Goal: Information Seeking & Learning: Learn about a topic

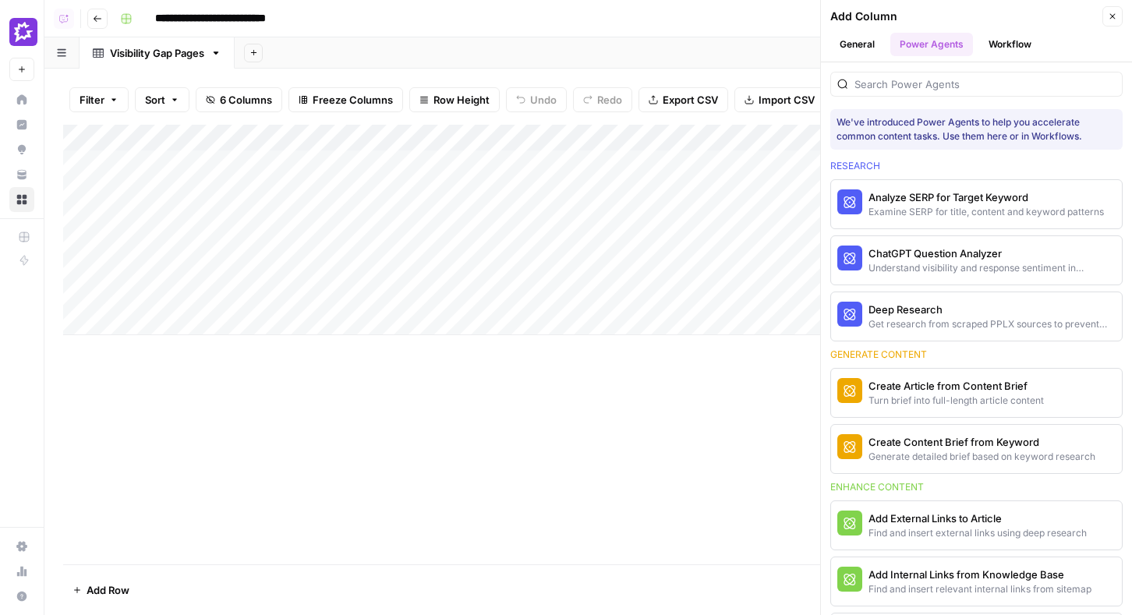
scroll to position [259, 0]
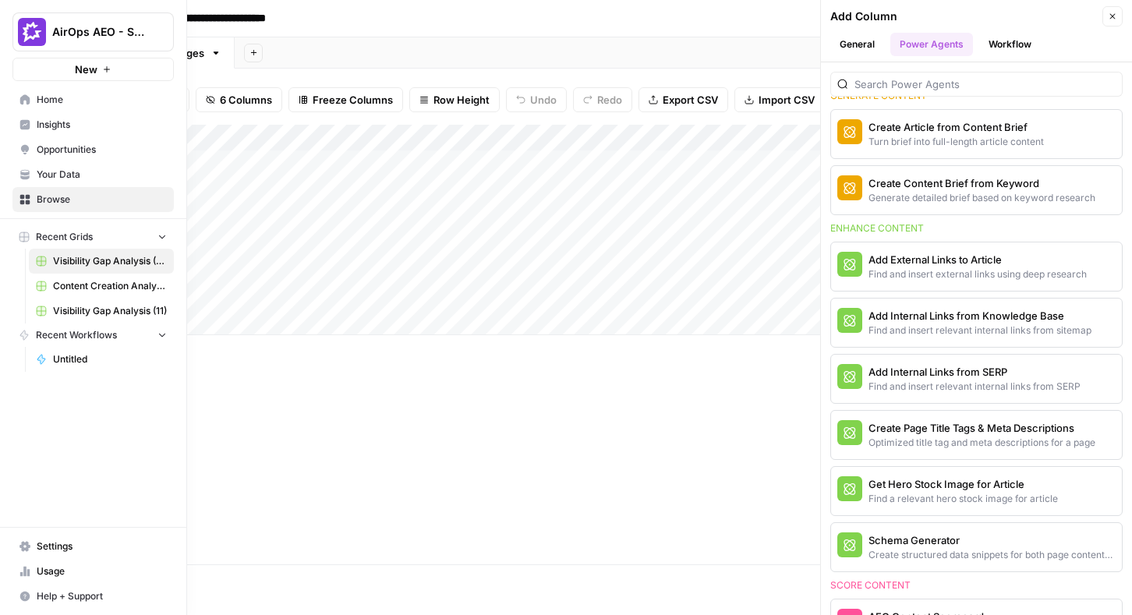
click at [92, 38] on span "AirOps AEO - Single Brand (Gong)" at bounding box center [99, 32] width 94 height 16
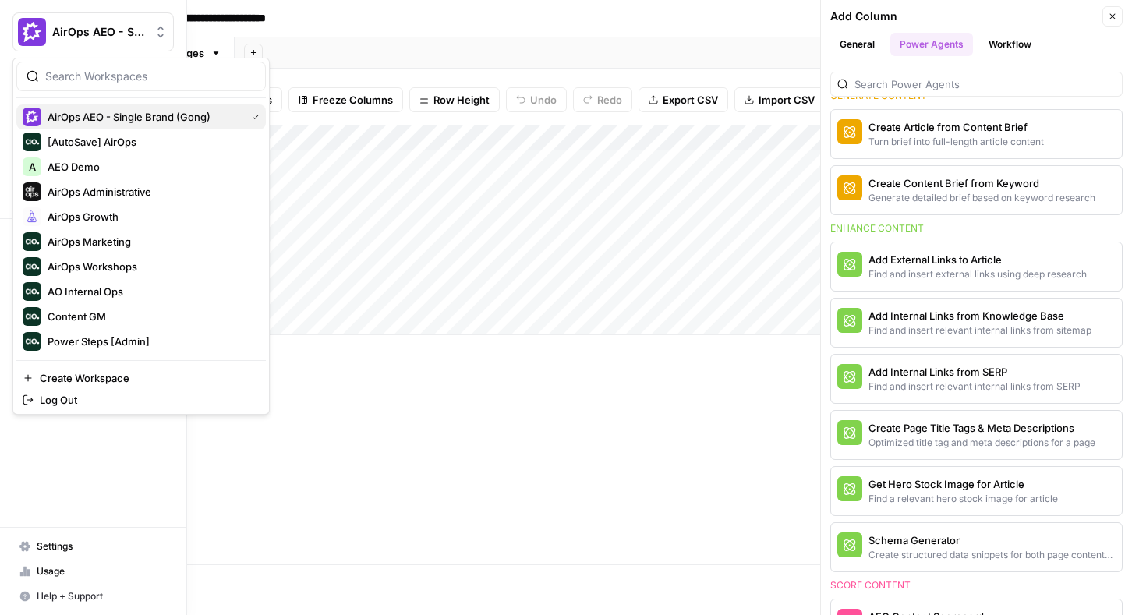
click at [159, 109] on span "AirOps AEO - Single Brand (Gong)" at bounding box center [144, 117] width 192 height 16
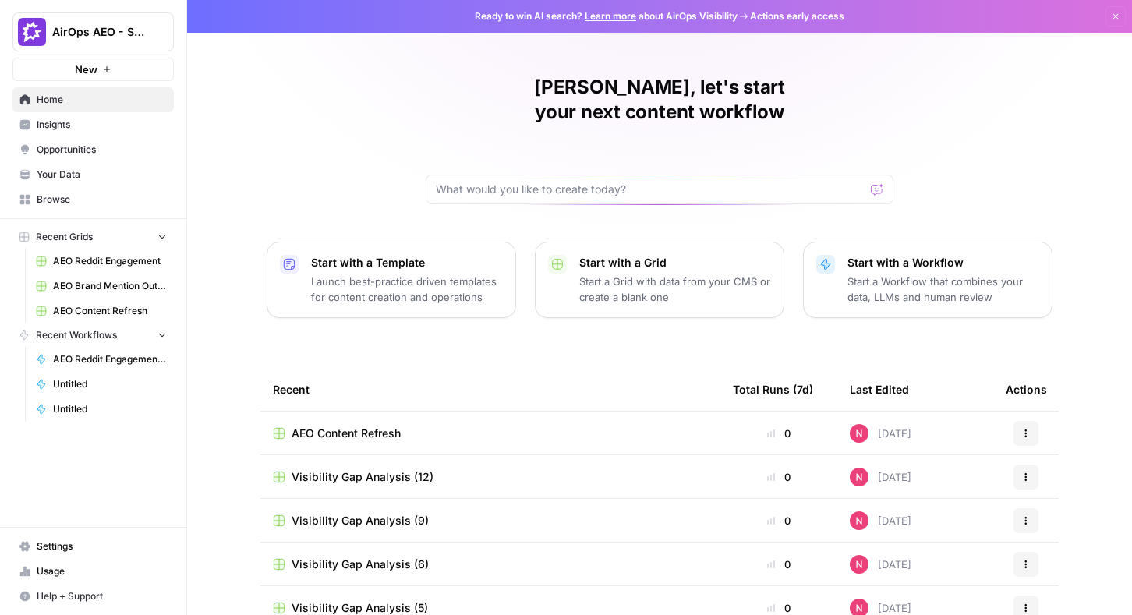
click at [121, 156] on span "Opportunities" at bounding box center [102, 150] width 130 height 14
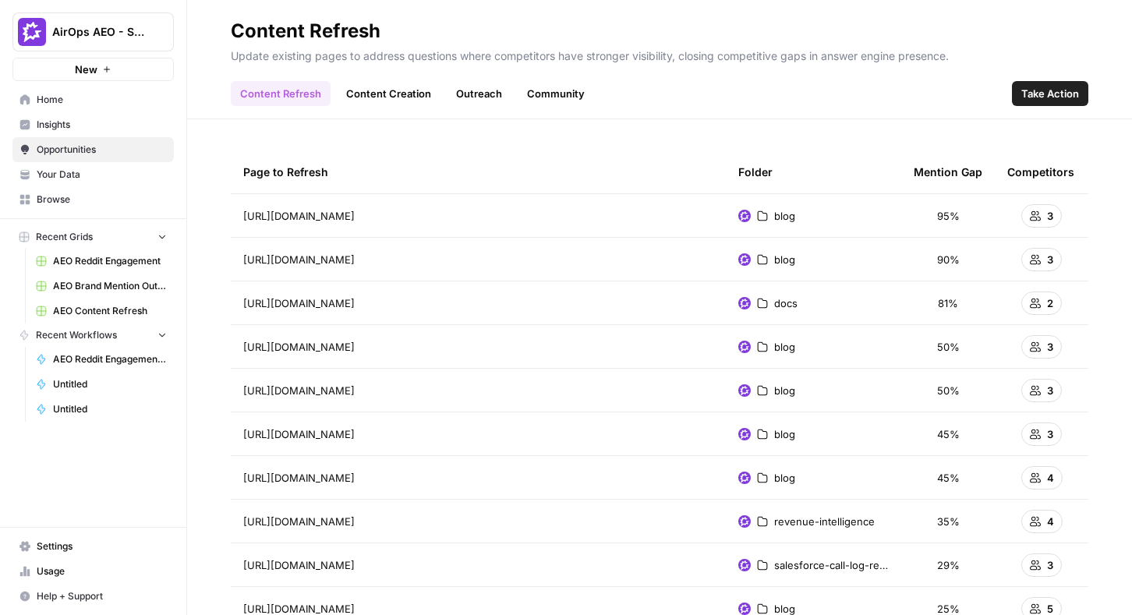
click at [496, 87] on link "Outreach" at bounding box center [479, 93] width 65 height 25
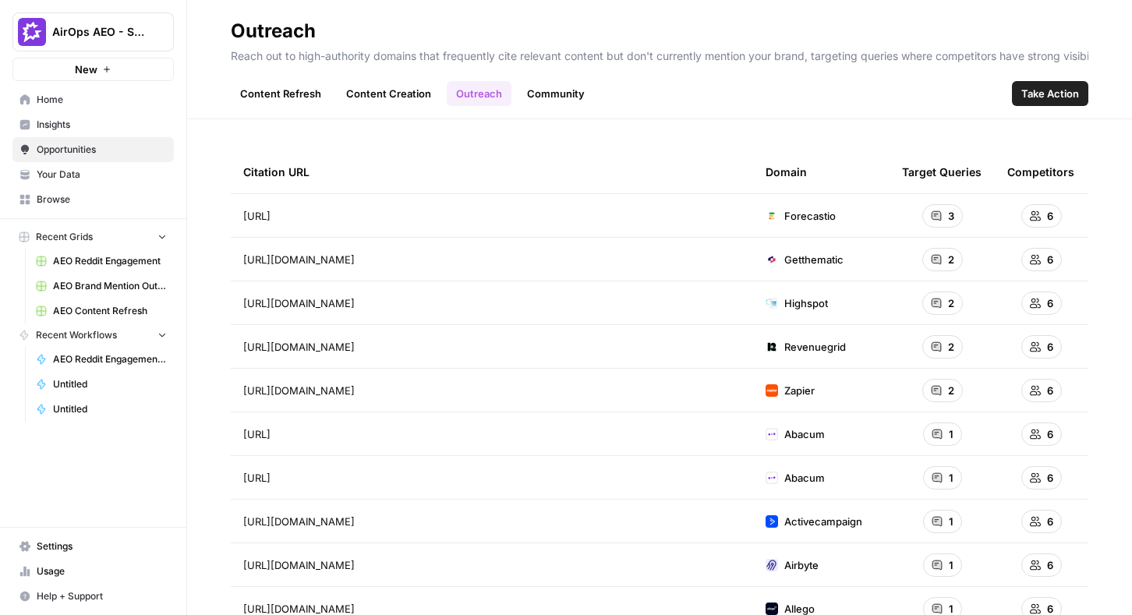
click at [559, 97] on link "Community" at bounding box center [556, 93] width 76 height 25
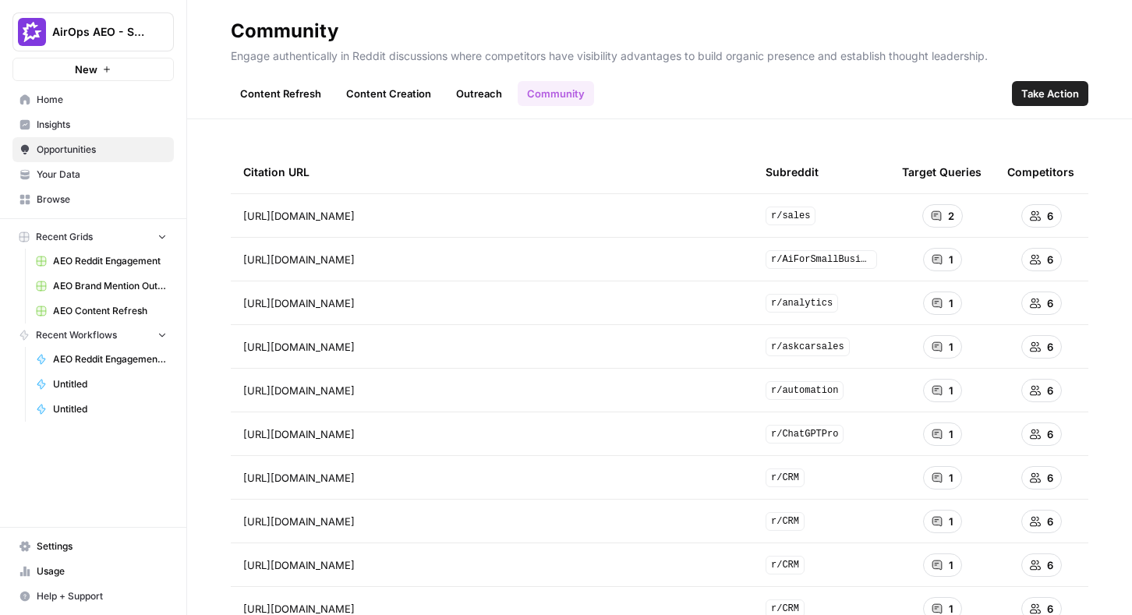
click at [1081, 92] on button "Take Action" at bounding box center [1050, 93] width 76 height 25
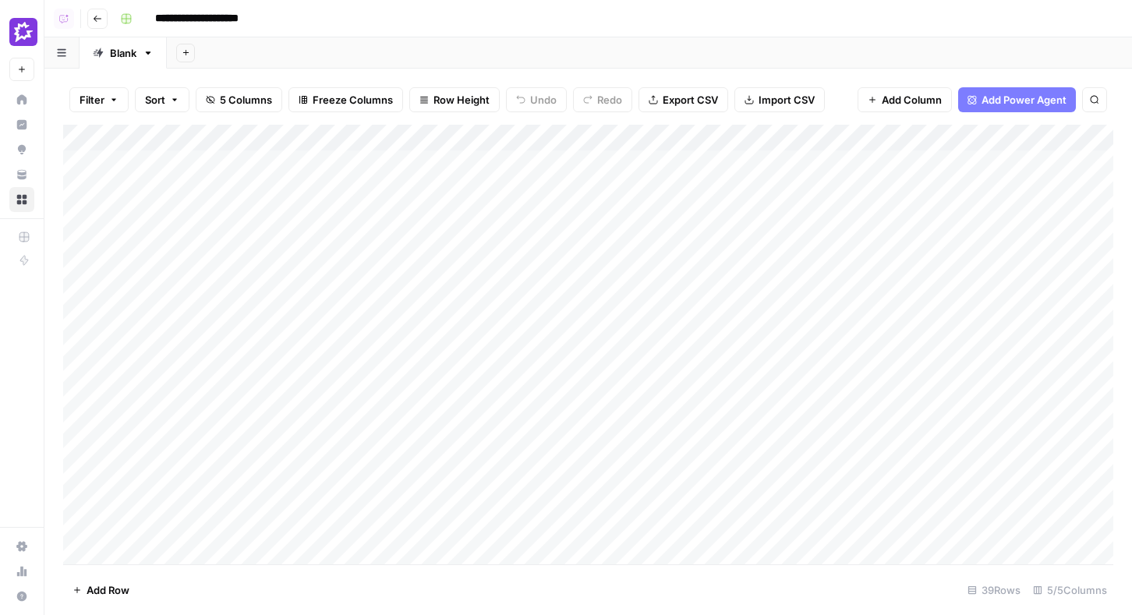
click at [837, 140] on div "Add Column" at bounding box center [588, 345] width 1050 height 440
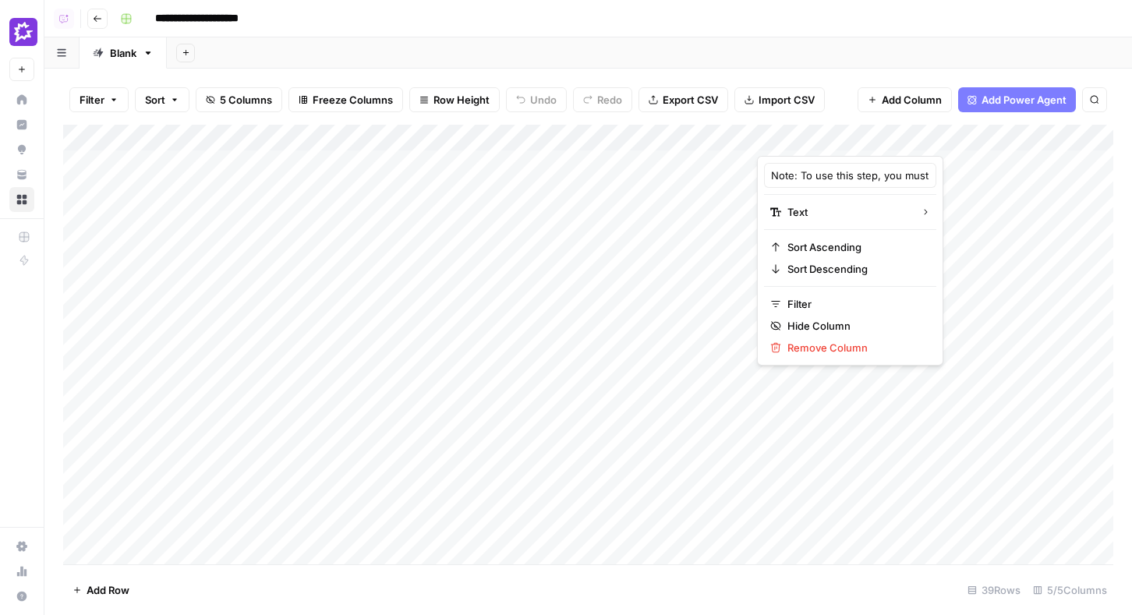
click at [837, 140] on div at bounding box center [1034, 140] width 554 height 31
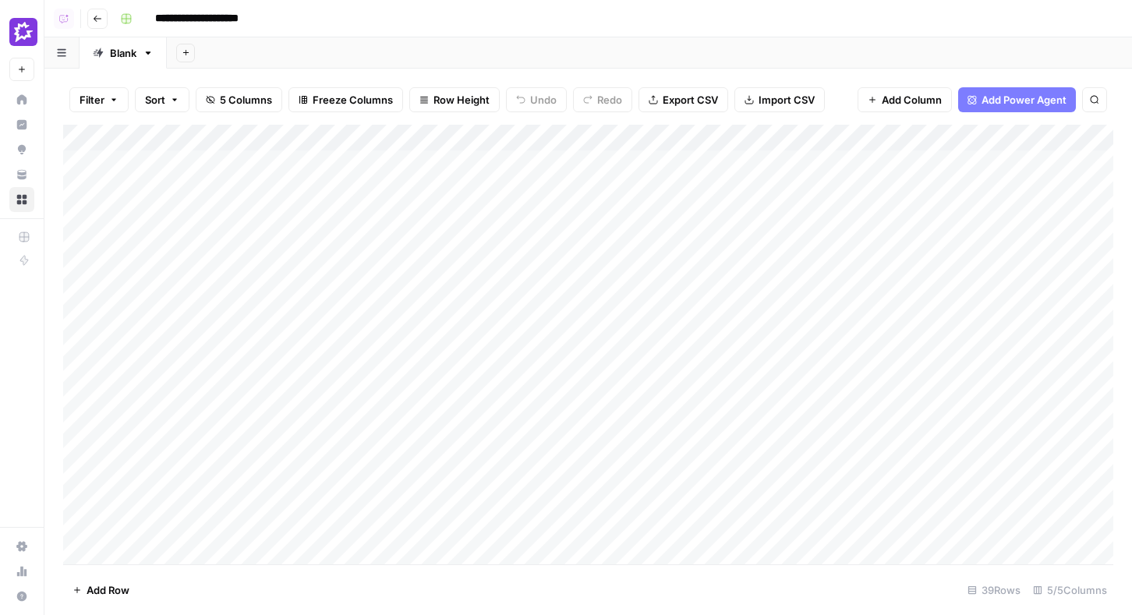
click at [1003, 292] on div "Add Column" at bounding box center [588, 345] width 1050 height 440
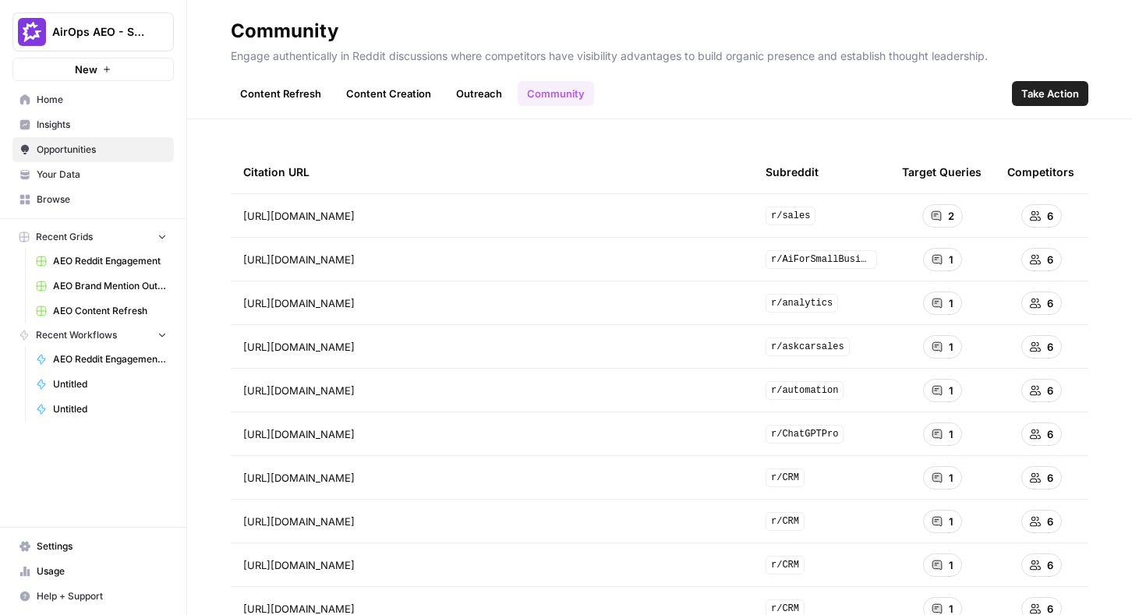
click at [1078, 96] on span "Take Action" at bounding box center [1050, 94] width 58 height 16
click at [1029, 98] on span "Take Action" at bounding box center [1050, 94] width 58 height 16
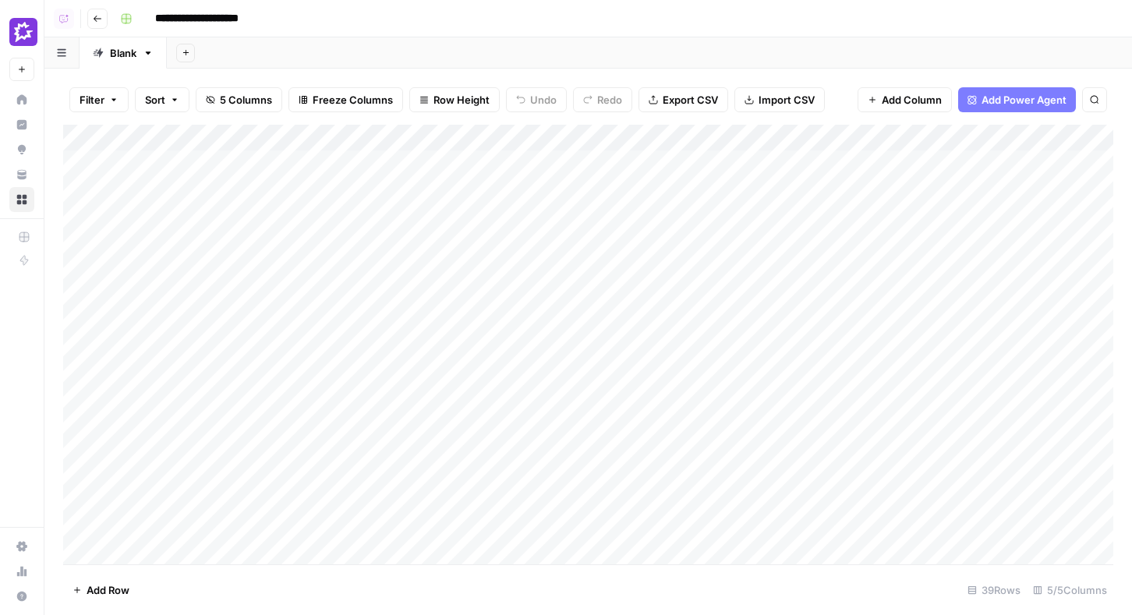
click at [663, 133] on div "Add Column" at bounding box center [588, 345] width 1050 height 440
click at [663, 133] on div at bounding box center [679, 140] width 158 height 31
click at [851, 147] on div "Add Column" at bounding box center [588, 345] width 1050 height 440
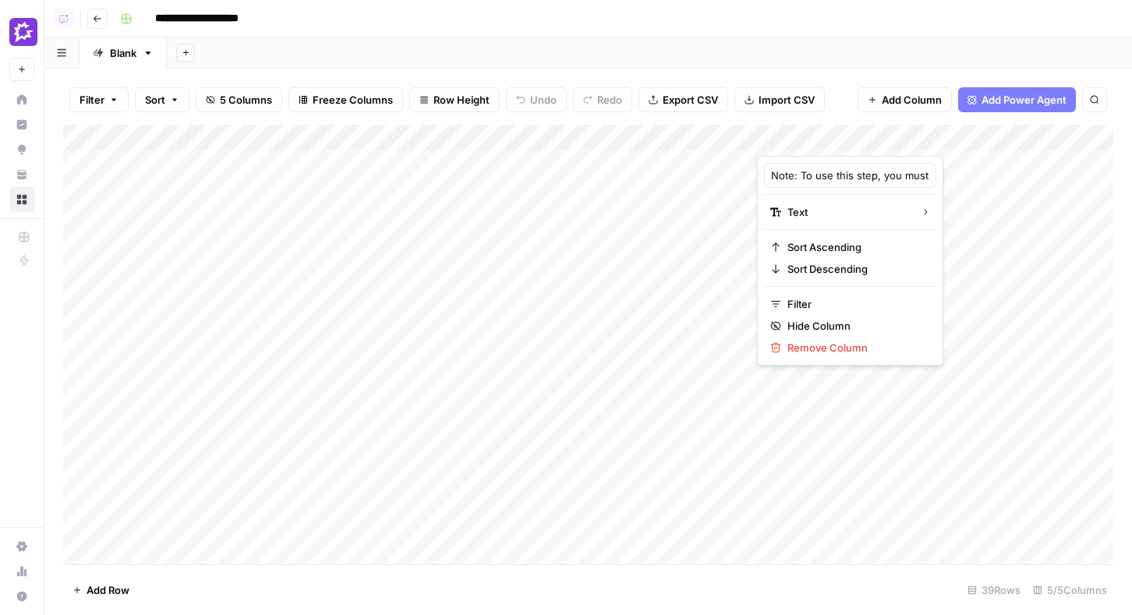
click at [853, 144] on div at bounding box center [1034, 140] width 554 height 31
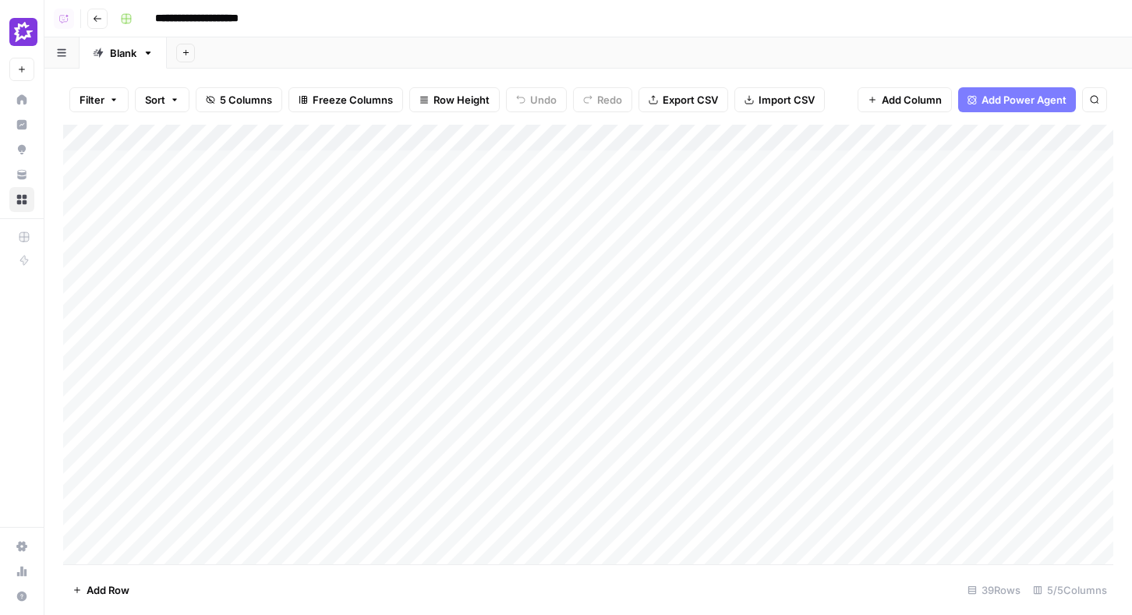
click at [585, 134] on div "Add Column" at bounding box center [588, 345] width 1050 height 440
click at [589, 136] on div at bounding box center [675, 140] width 192 height 31
click at [493, 154] on div "Add Column" at bounding box center [588, 345] width 1050 height 440
click at [500, 168] on div "Add Column" at bounding box center [588, 345] width 1050 height 440
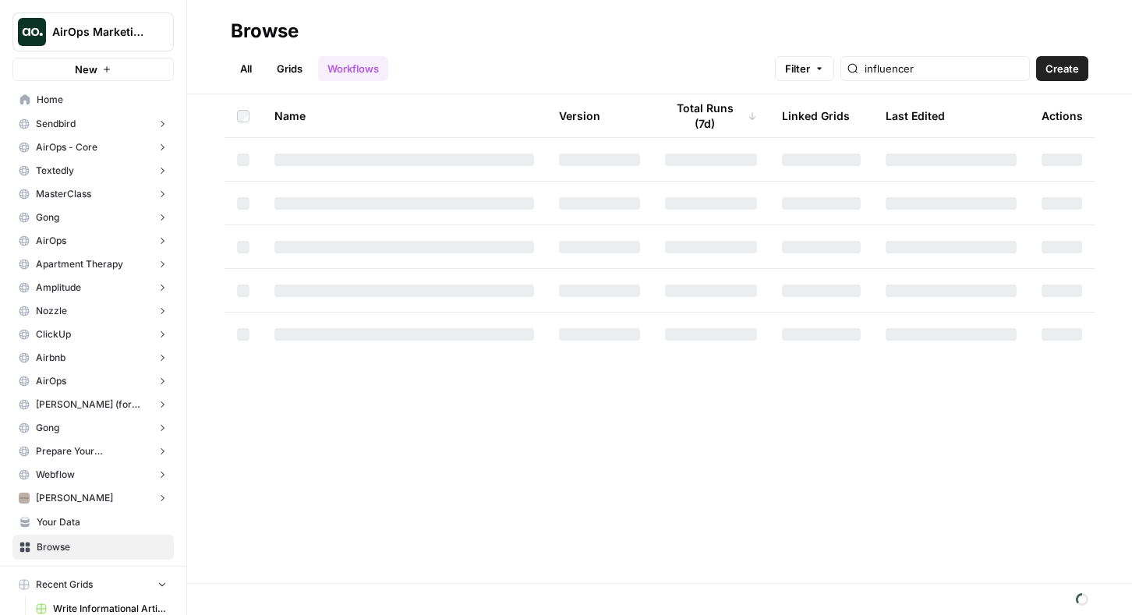
click at [65, 27] on span "AirOps Marketing" at bounding box center [99, 32] width 94 height 16
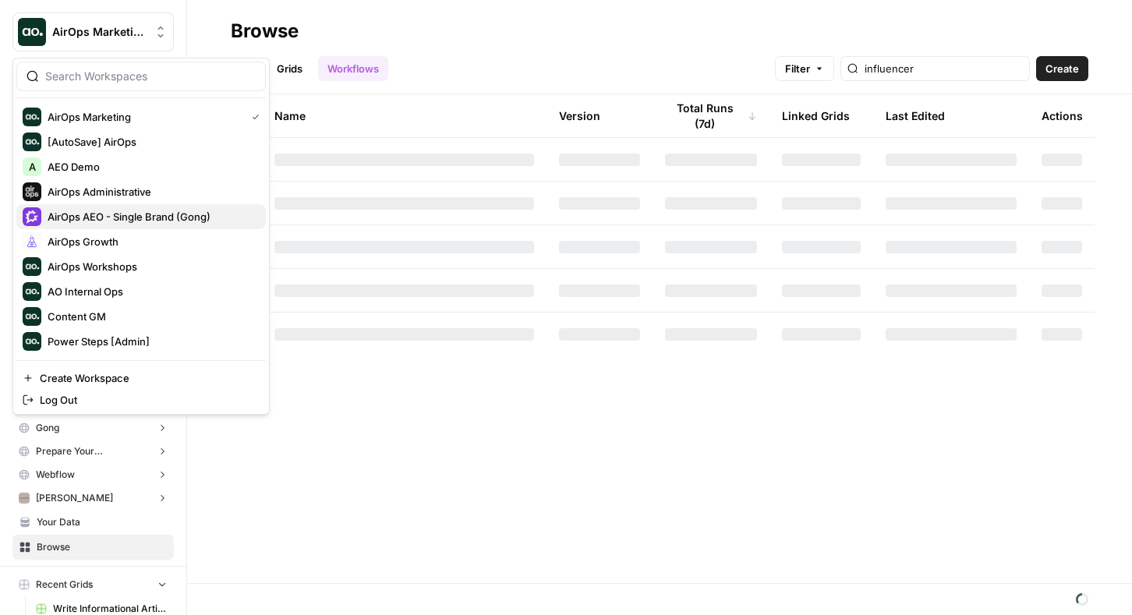
click at [64, 213] on span "AirOps AEO - Single Brand (Gong)" at bounding box center [151, 217] width 206 height 16
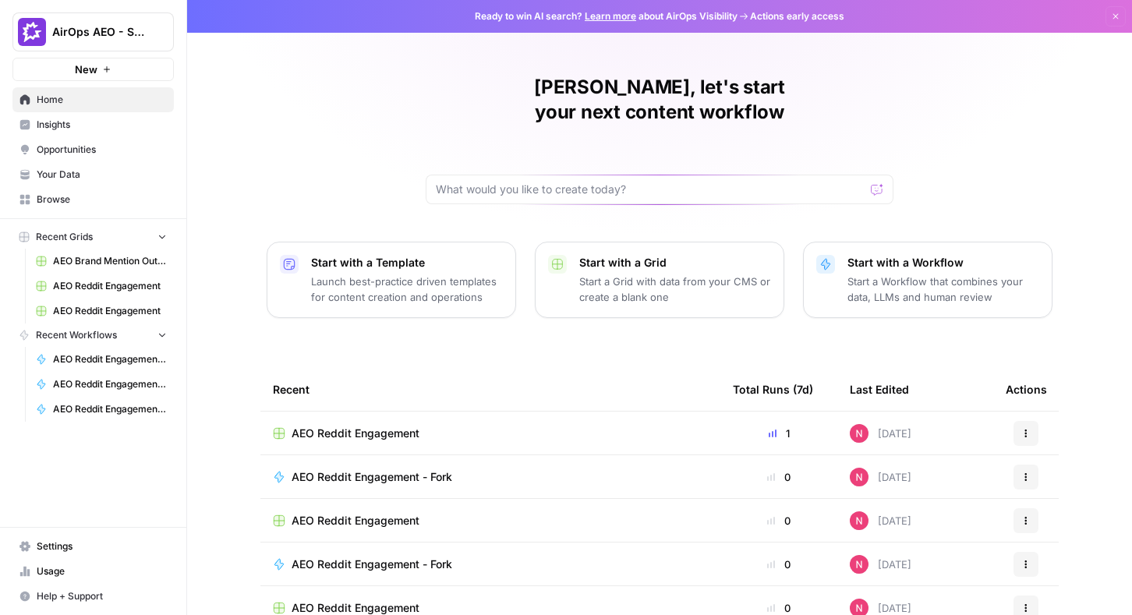
click at [93, 154] on span "Opportunities" at bounding box center [102, 150] width 130 height 14
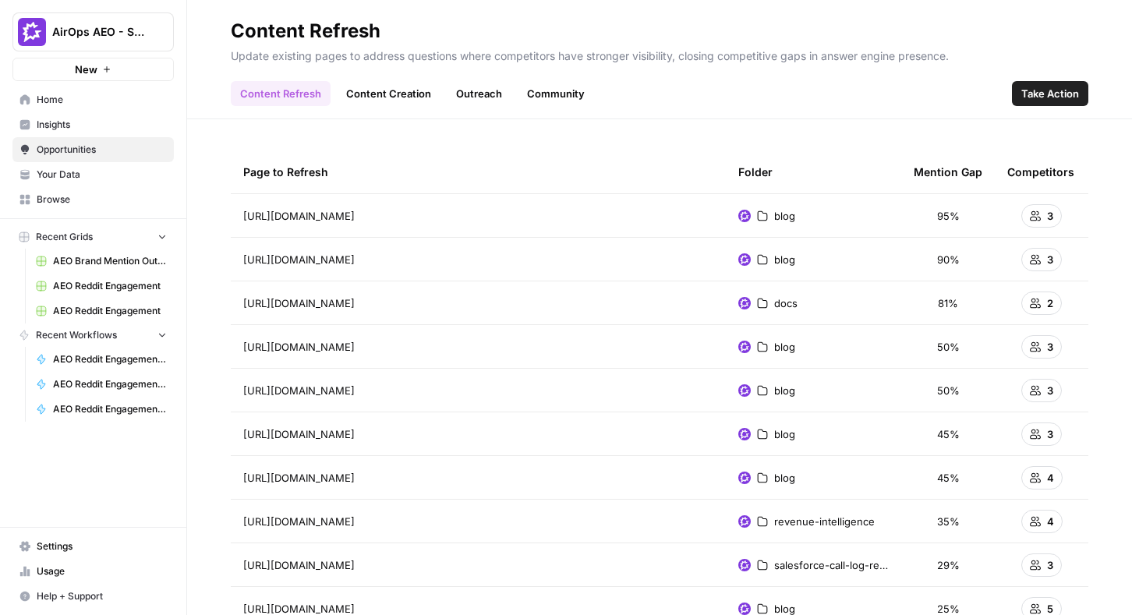
click at [97, 128] on span "Insights" at bounding box center [102, 125] width 130 height 14
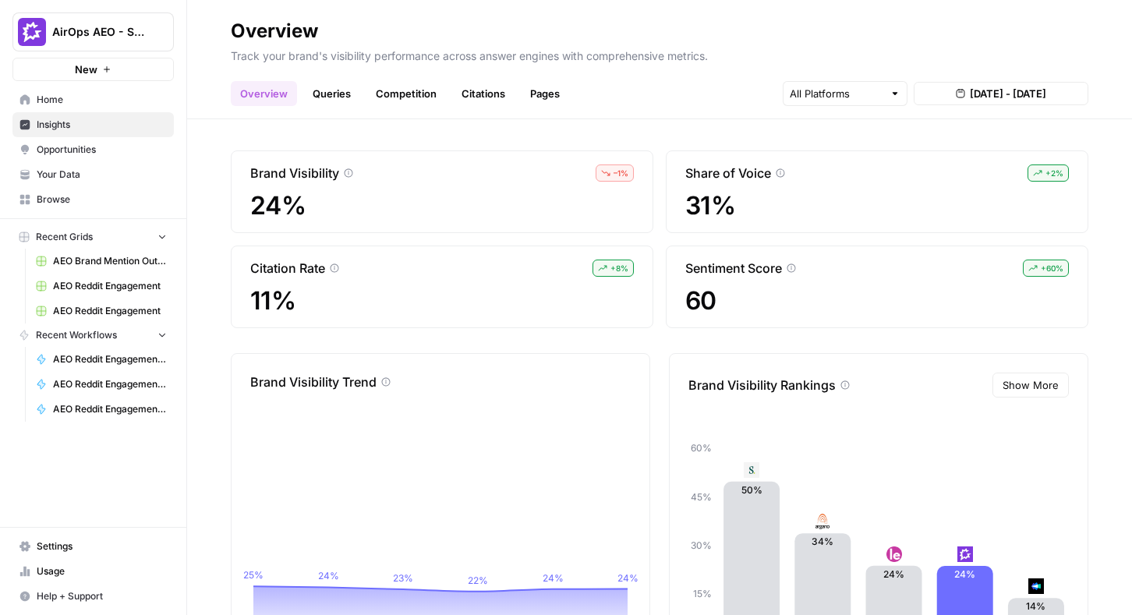
click at [333, 92] on link "Queries" at bounding box center [331, 93] width 57 height 25
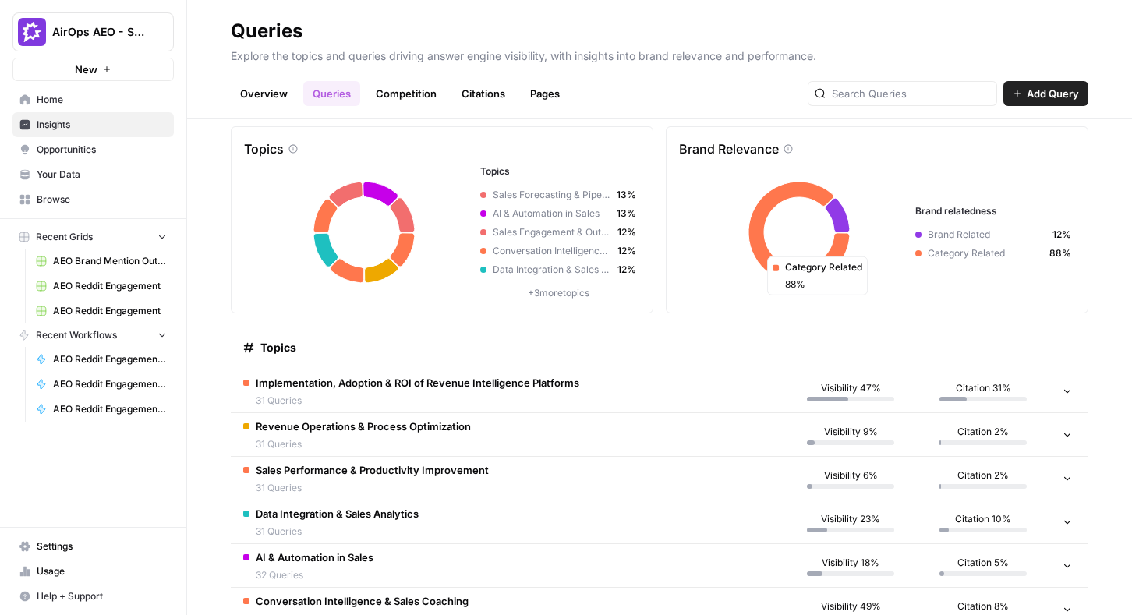
scroll to position [26, 0]
click at [1067, 391] on icon at bounding box center [1067, 389] width 11 height 11
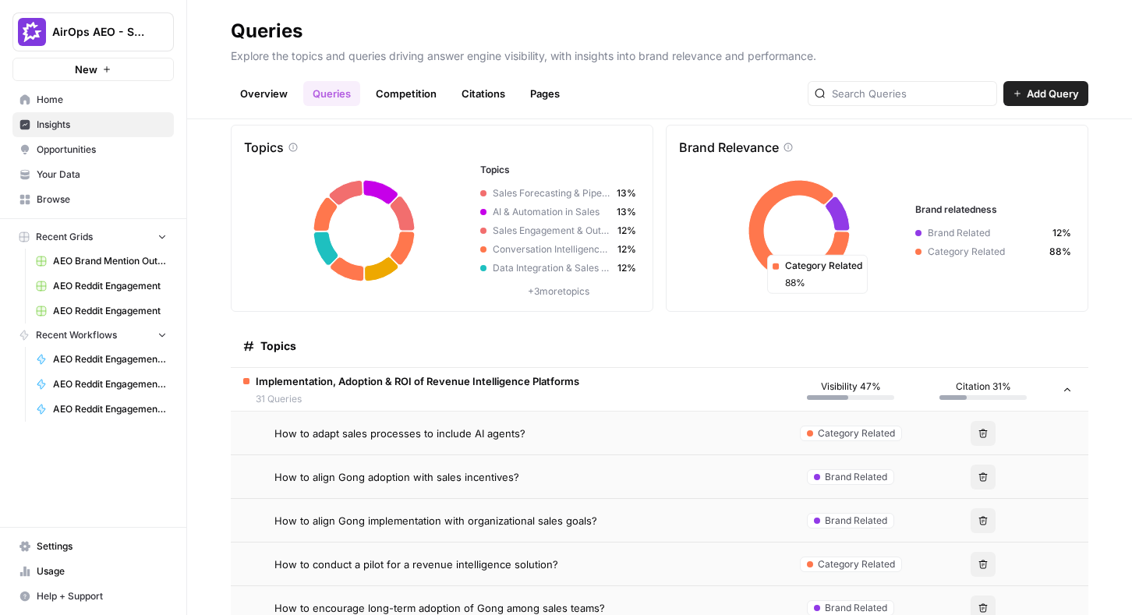
click at [1067, 391] on icon at bounding box center [1067, 389] width 11 height 11
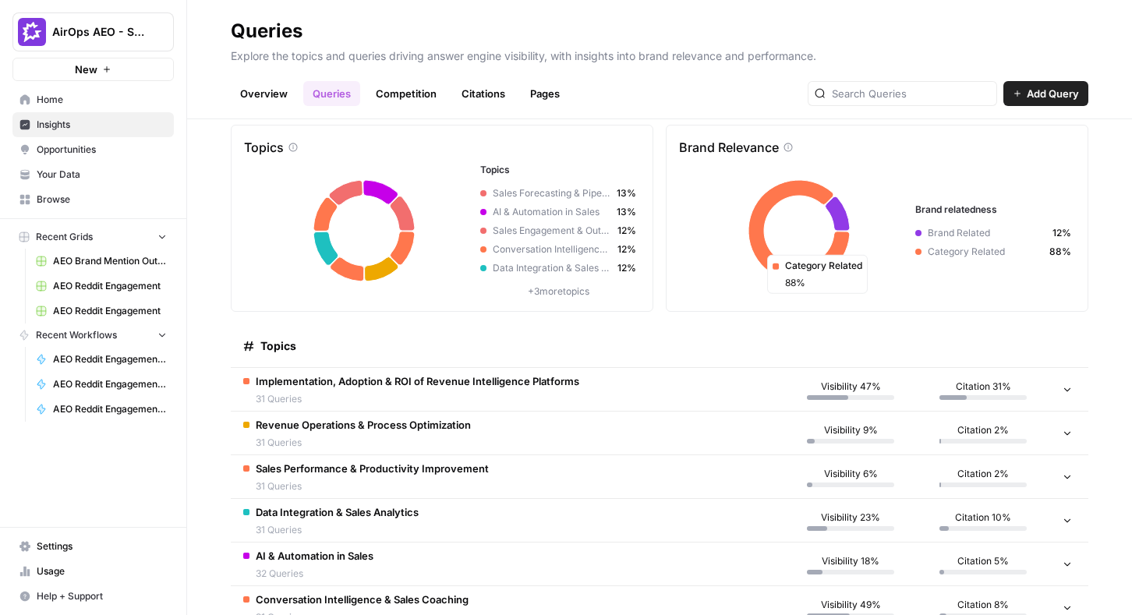
click at [403, 91] on link "Competition" at bounding box center [406, 93] width 80 height 25
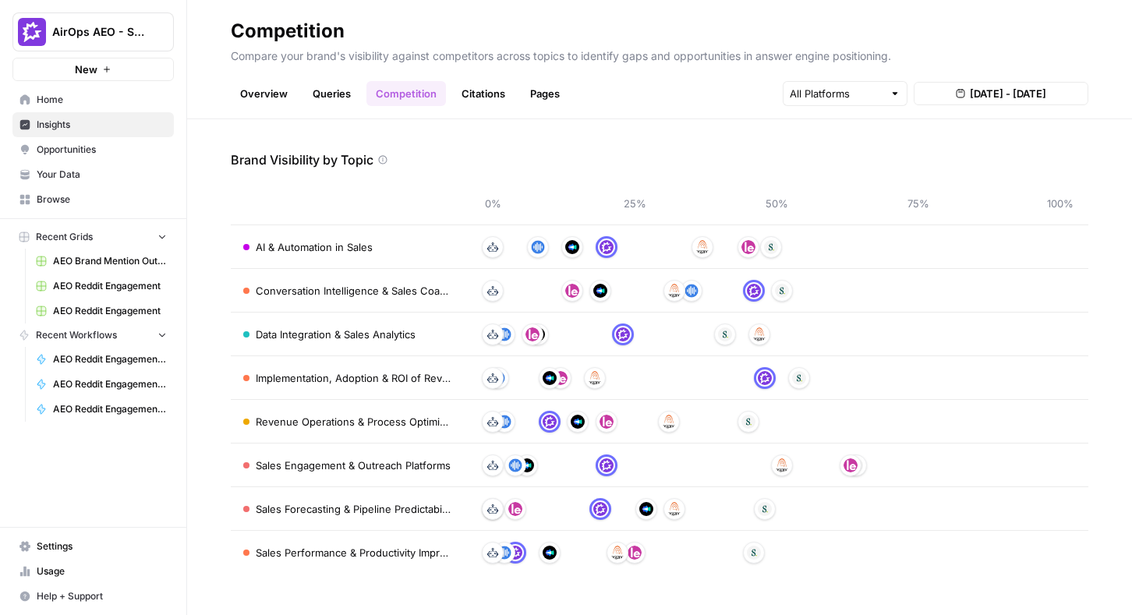
click at [328, 92] on link "Queries" at bounding box center [331, 93] width 57 height 25
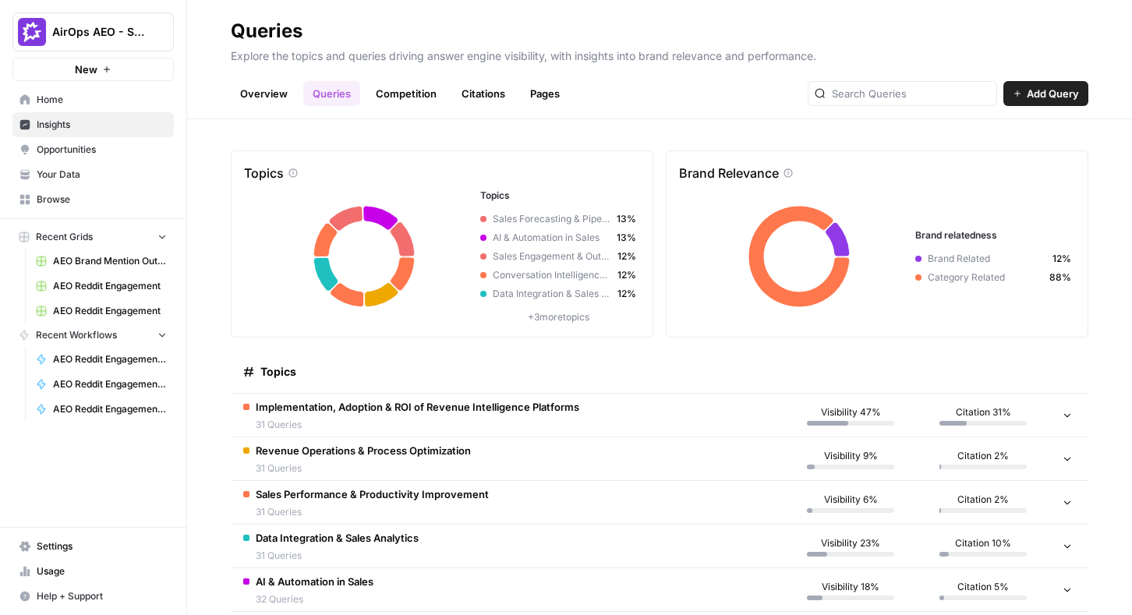
click at [263, 99] on link "Overview" at bounding box center [264, 93] width 66 height 25
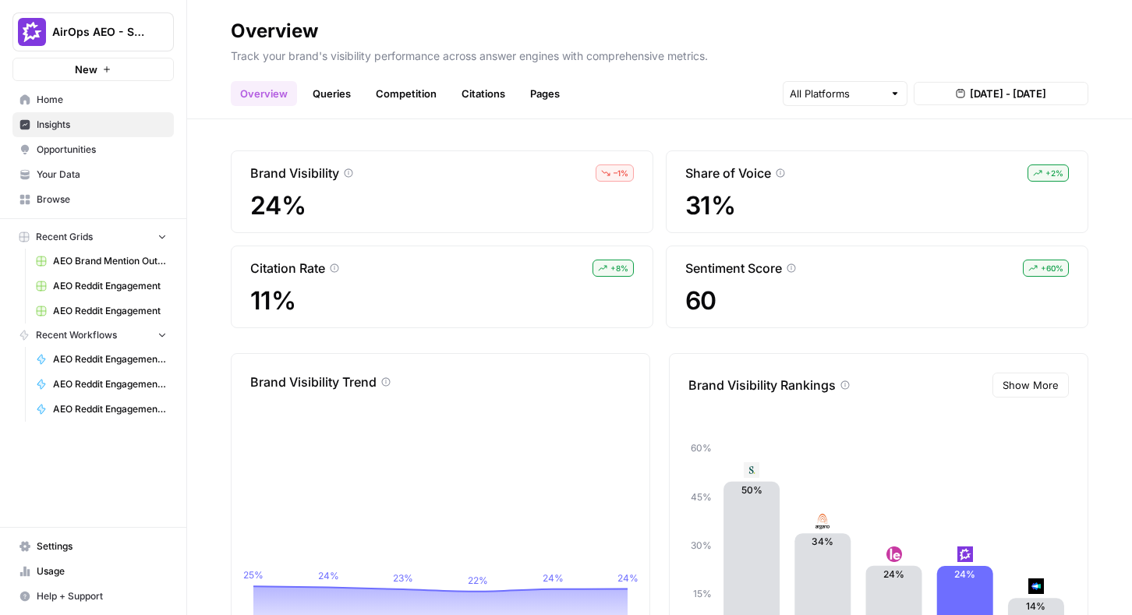
click at [92, 156] on span "Opportunities" at bounding box center [102, 150] width 130 height 14
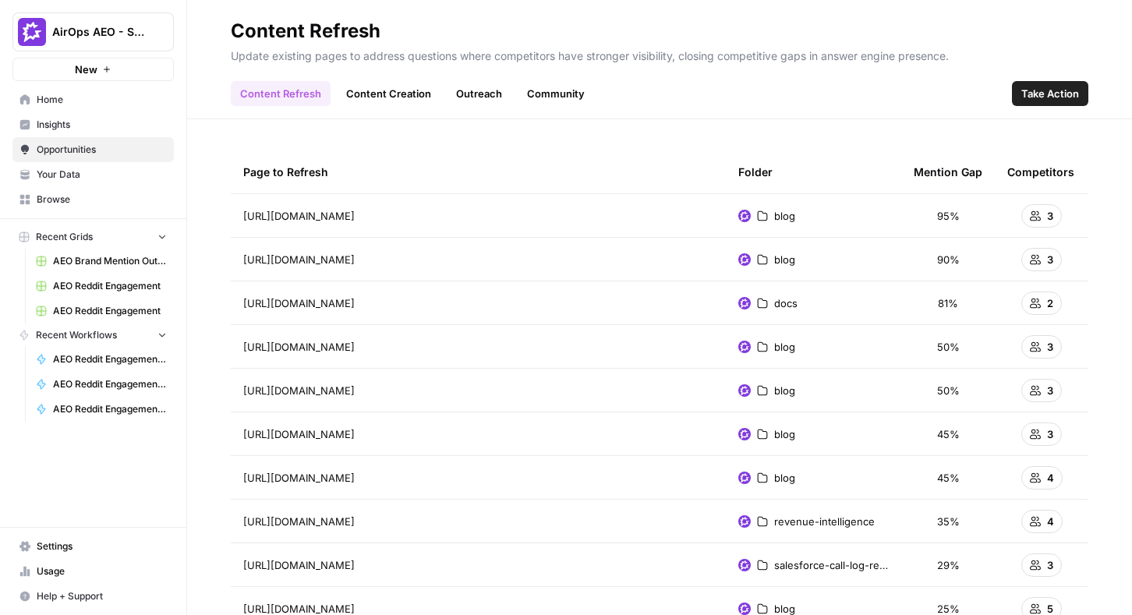
click at [1063, 94] on span "Take Action" at bounding box center [1050, 94] width 58 height 16
click at [91, 150] on span "Opportunities" at bounding box center [102, 150] width 130 height 14
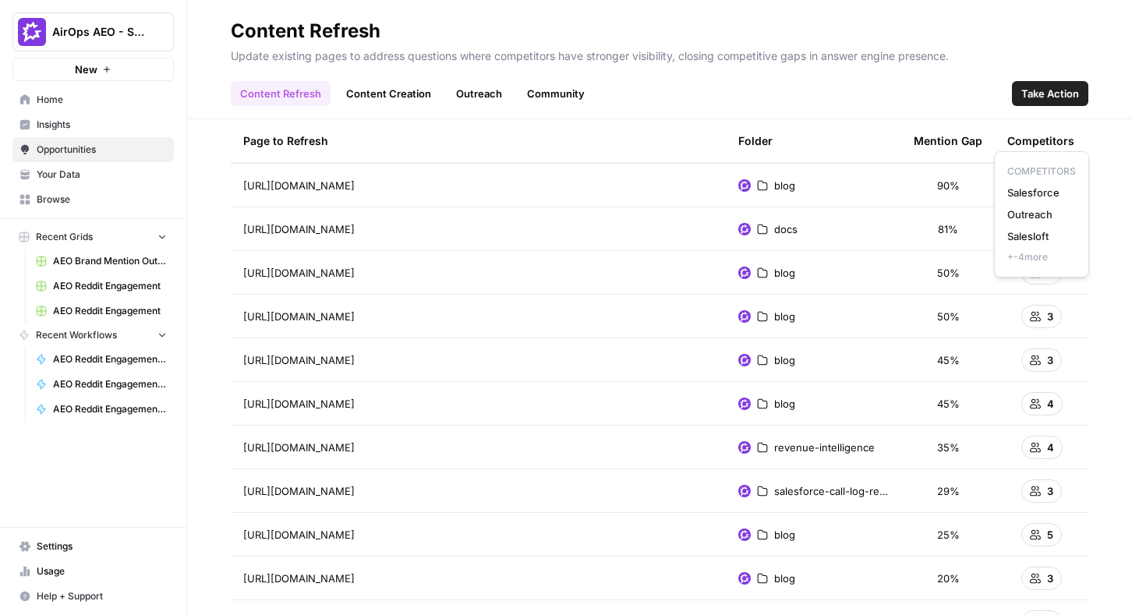
scroll to position [81, 0]
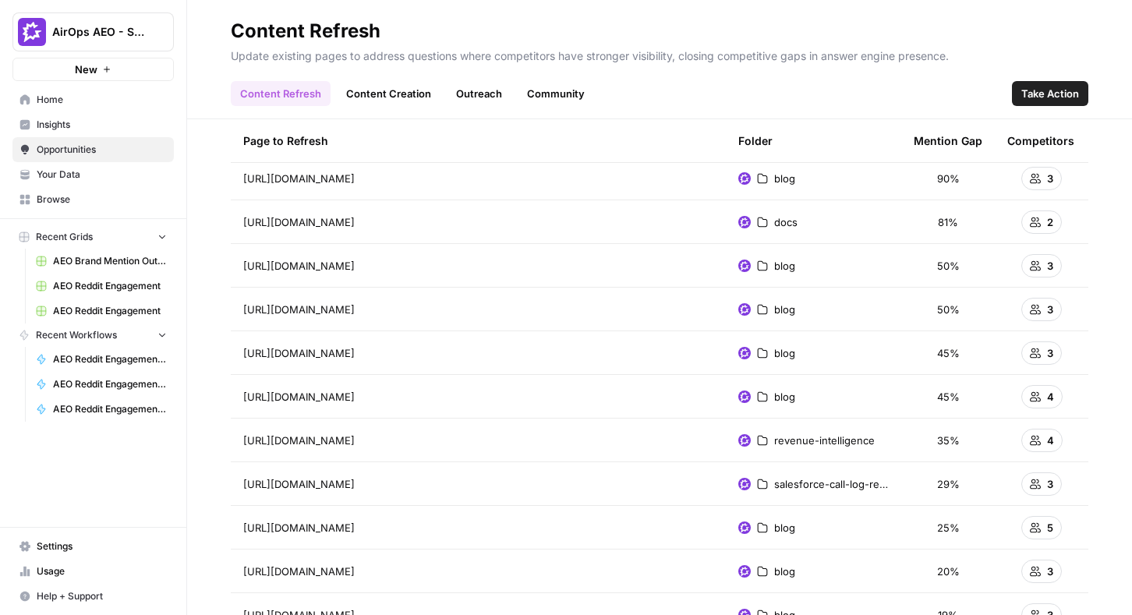
click at [1054, 140] on div "Competitors" at bounding box center [1040, 140] width 67 height 43
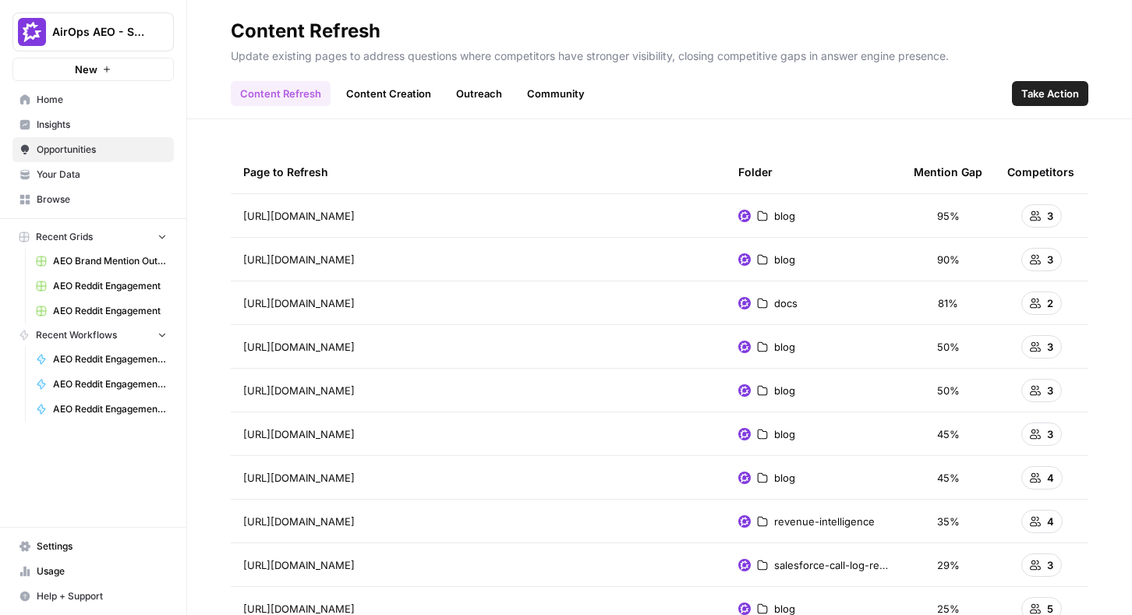
scroll to position [9, 0]
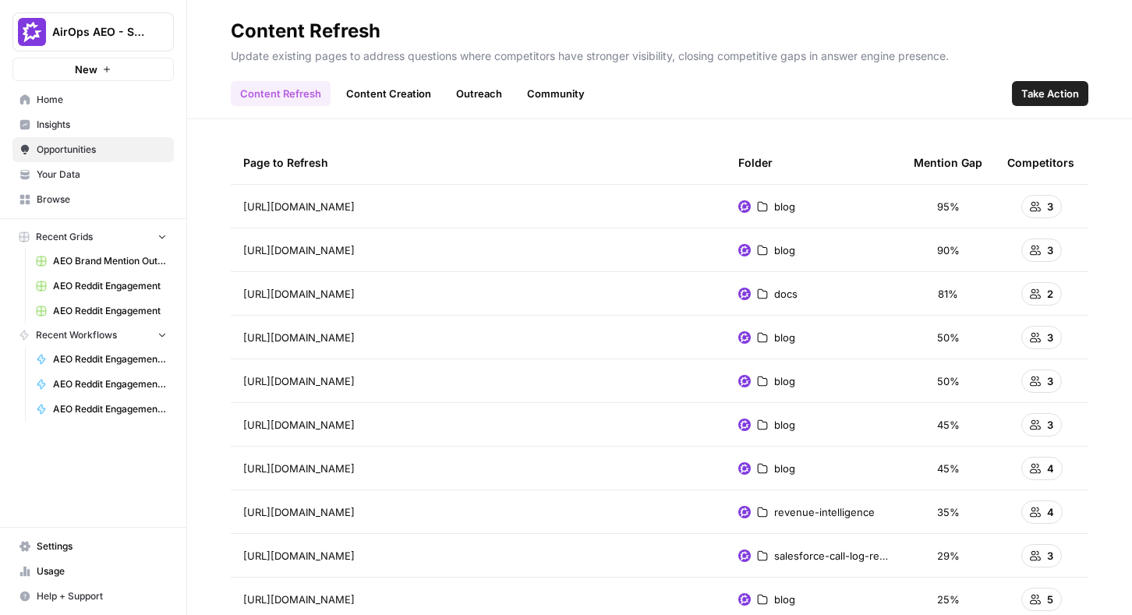
click at [541, 95] on link "Community" at bounding box center [556, 93] width 76 height 25
